Goal: Task Accomplishment & Management: Manage account settings

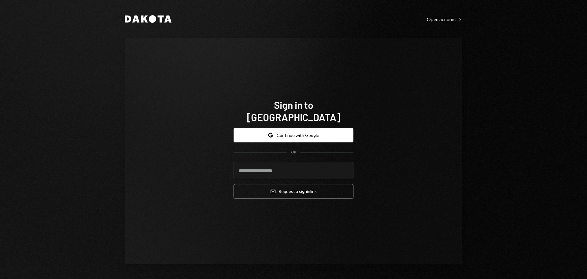
type input "**********"
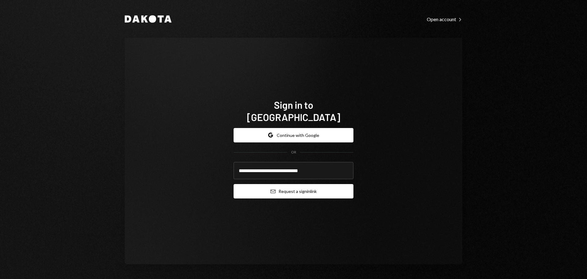
click at [286, 185] on button "Email Request a sign in link" at bounding box center [294, 191] width 120 height 14
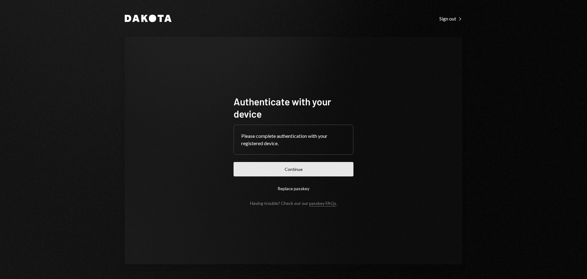
click at [304, 167] on button "Continue" at bounding box center [294, 169] width 120 height 14
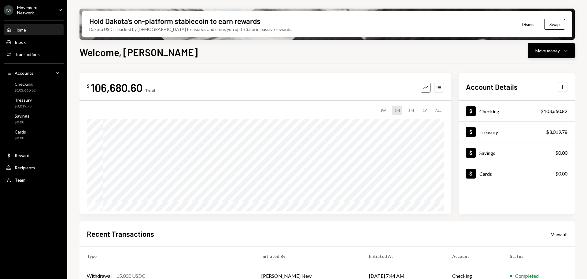
click at [567, 57] on button "Move money Caret Down" at bounding box center [551, 50] width 47 height 15
click at [534, 97] on div "Deposit" at bounding box center [546, 96] width 45 height 6
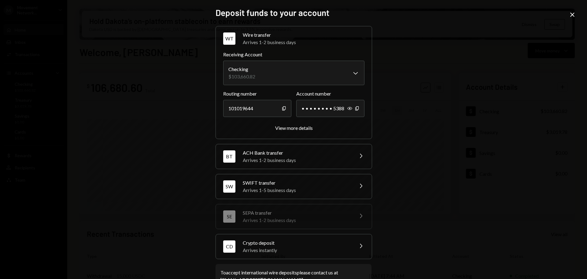
click at [286, 239] on div "Crypto deposit" at bounding box center [296, 242] width 107 height 7
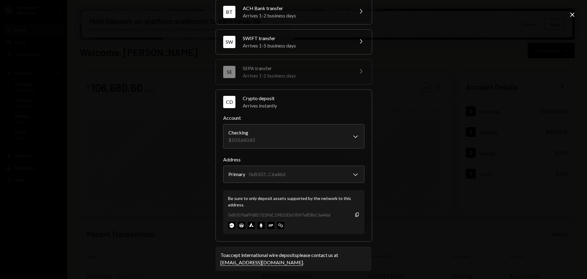
scroll to position [58, 0]
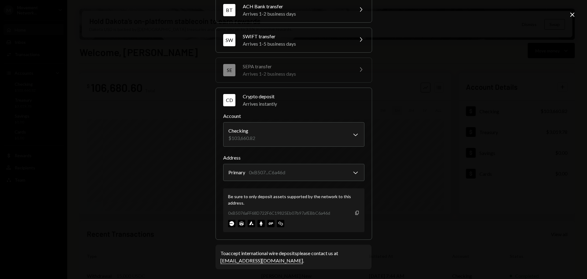
click at [355, 212] on icon "Copy" at bounding box center [357, 212] width 5 height 5
drag, startPoint x: 354, startPoint y: 213, endPoint x: 358, endPoint y: 212, distance: 4.5
click at [355, 213] on icon "Copy" at bounding box center [357, 212] width 5 height 5
click at [483, 103] on div "**********" at bounding box center [293, 139] width 587 height 279
click at [571, 11] on icon "Close" at bounding box center [572, 14] width 7 height 7
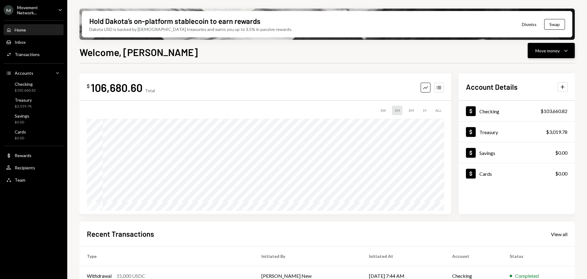
click at [559, 50] on div "Move money" at bounding box center [547, 50] width 24 height 6
click at [537, 100] on div "Deposit Deposit" at bounding box center [541, 97] width 61 height 14
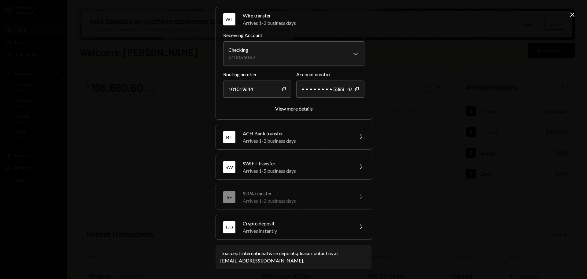
click at [325, 231] on div "Arrives instantly" at bounding box center [296, 230] width 107 height 7
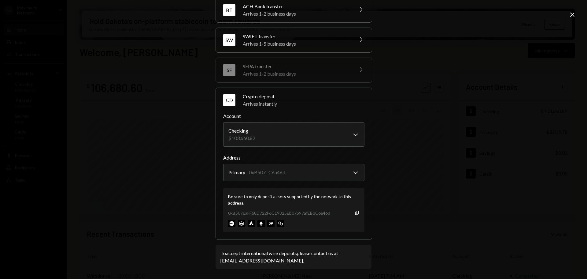
click at [352, 209] on div "0xB5076aFF68D722F6C19825Eb07b97afEBbC6a46d Copy" at bounding box center [293, 212] width 131 height 6
click at [355, 210] on icon "Copy" at bounding box center [357, 212] width 5 height 5
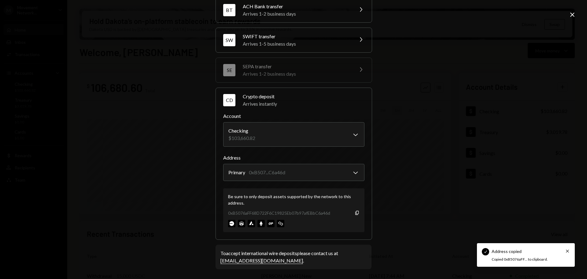
click at [574, 14] on icon "Close" at bounding box center [572, 14] width 7 height 7
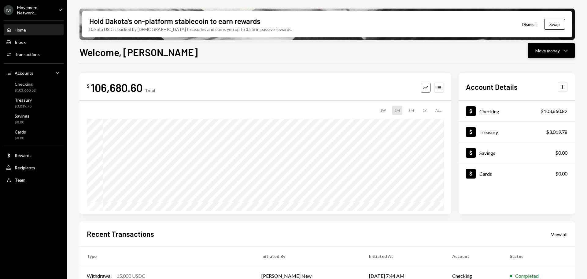
click at [565, 47] on icon "Caret Down" at bounding box center [565, 50] width 7 height 7
click at [542, 96] on div "Deposit" at bounding box center [546, 96] width 45 height 6
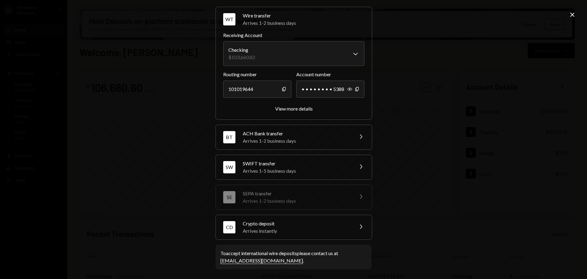
click at [315, 228] on div "Arrives instantly" at bounding box center [296, 230] width 107 height 7
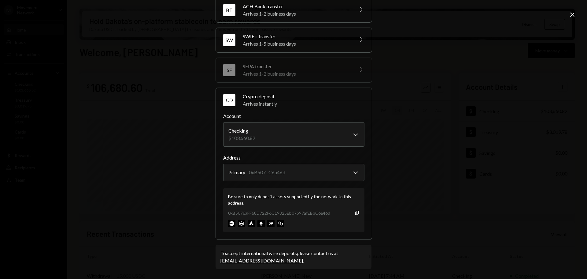
click at [573, 11] on icon "Close" at bounding box center [572, 14] width 7 height 7
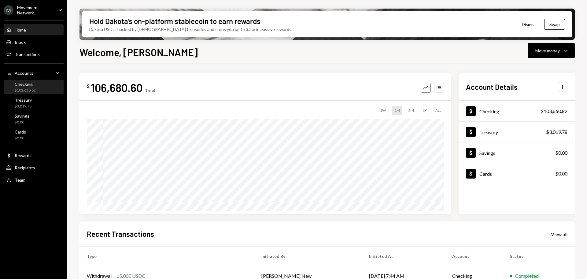
click at [40, 87] on div "Checking $103,660.82" at bounding box center [33, 87] width 55 height 12
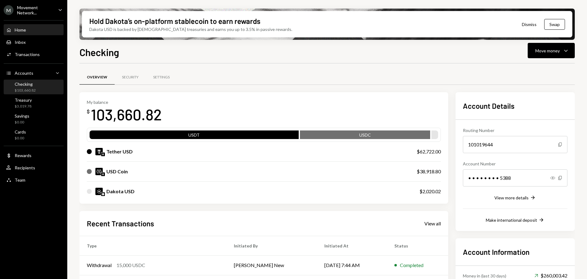
click at [29, 33] on div "Home Home" at bounding box center [33, 30] width 55 height 10
